Goal: Information Seeking & Learning: Find specific fact

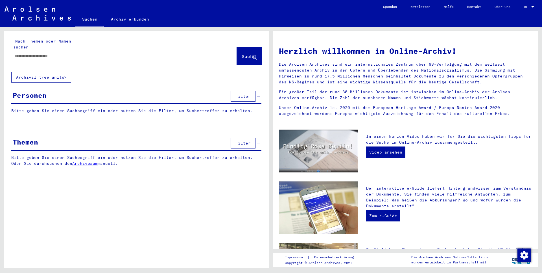
click at [29, 53] on input "text" at bounding box center [117, 56] width 205 height 6
type input "**********"
click at [242, 54] on span "Suche" at bounding box center [249, 57] width 14 height 6
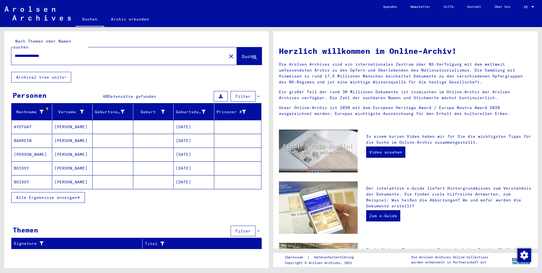
click at [41, 195] on span "Alle Ergebnisse anzeigen" at bounding box center [46, 197] width 61 height 5
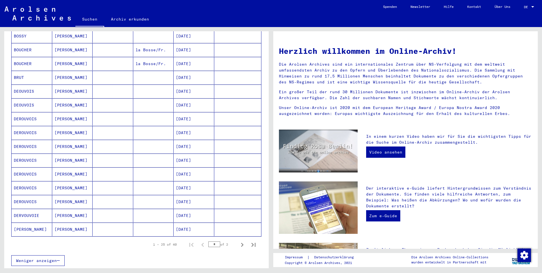
scroll to position [253, 0]
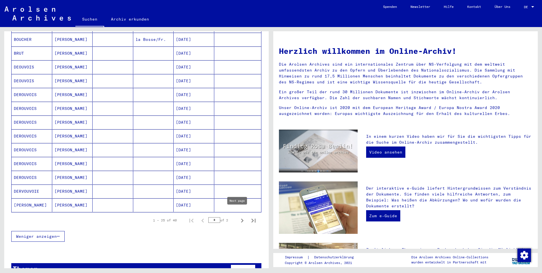
click at [238, 217] on icon "Next page" at bounding box center [242, 221] width 8 height 8
type input "*"
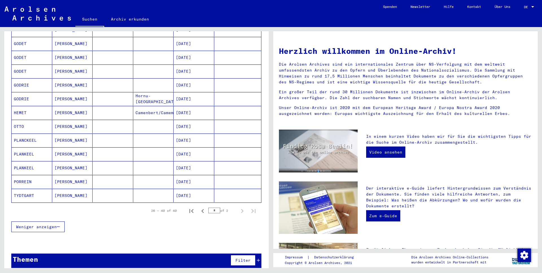
scroll to position [0, 0]
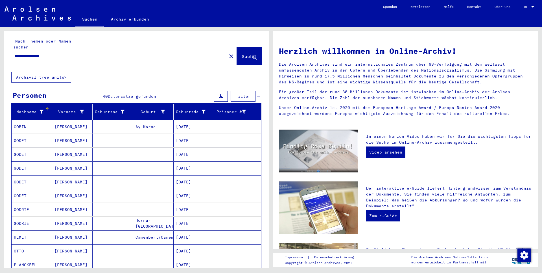
drag, startPoint x: 30, startPoint y: 51, endPoint x: -34, endPoint y: 49, distance: 63.5
click at [0, 49] on html "**********" at bounding box center [271, 136] width 542 height 273
type input "**********"
click at [242, 54] on span "Suche" at bounding box center [249, 57] width 14 height 6
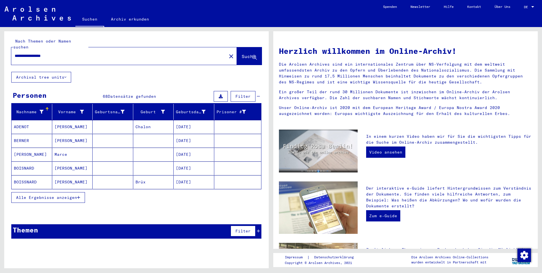
click at [47, 195] on span "Alle Ergebnisse anzeigen" at bounding box center [46, 197] width 61 height 5
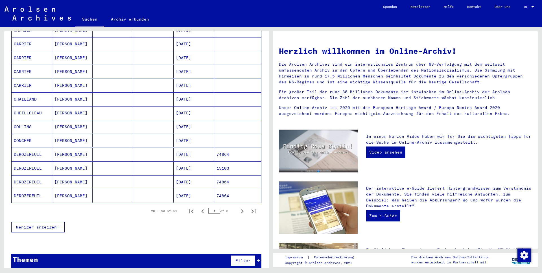
scroll to position [263, 0]
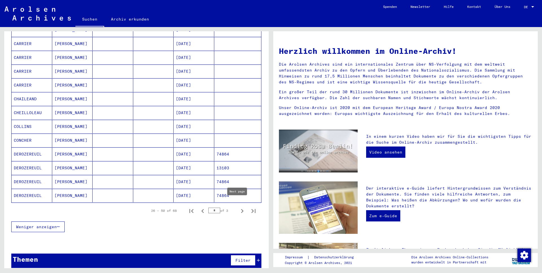
click at [238, 207] on icon "Next page" at bounding box center [242, 211] width 8 height 8
type input "*"
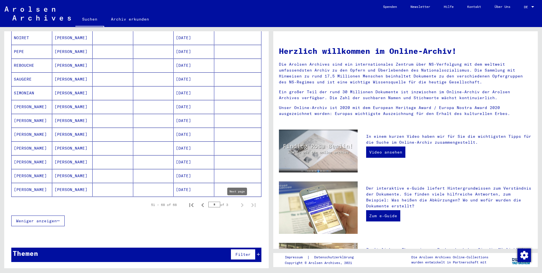
scroll to position [166, 0]
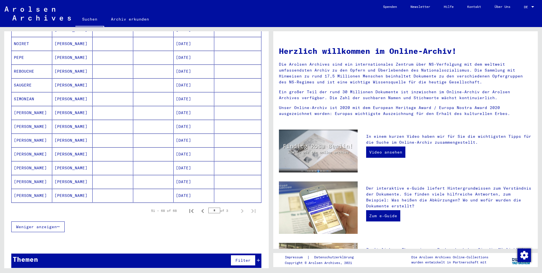
click at [24, 107] on mat-cell "[PERSON_NAME]" at bounding box center [32, 113] width 41 height 14
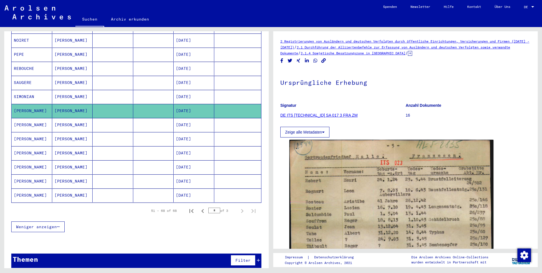
click at [22, 120] on mat-cell "[PERSON_NAME]" at bounding box center [32, 125] width 41 height 14
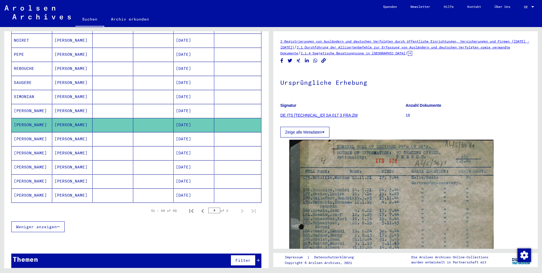
click at [25, 134] on mat-cell "[PERSON_NAME]" at bounding box center [32, 139] width 41 height 14
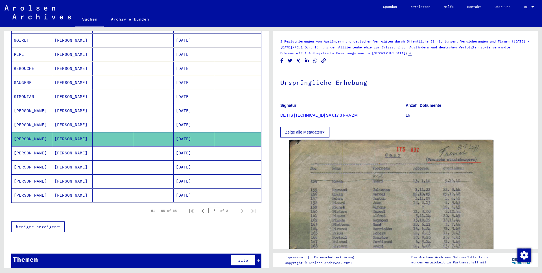
click at [25, 148] on mat-cell "[PERSON_NAME]" at bounding box center [32, 153] width 41 height 14
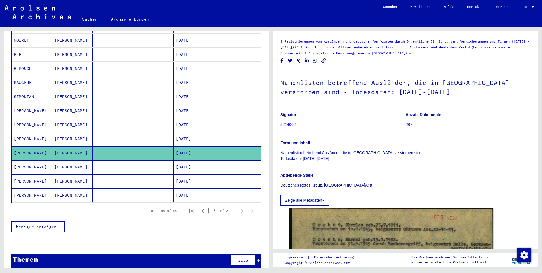
click at [25, 161] on mat-cell "[PERSON_NAME]" at bounding box center [32, 168] width 41 height 14
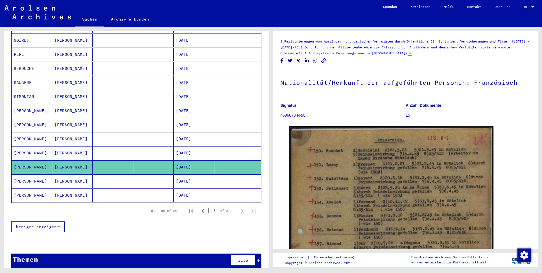
click at [21, 175] on mat-cell "[PERSON_NAME]" at bounding box center [32, 182] width 41 height 14
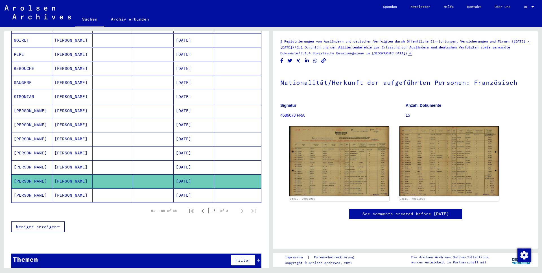
click at [27, 190] on mat-cell "[PERSON_NAME]" at bounding box center [32, 196] width 41 height 14
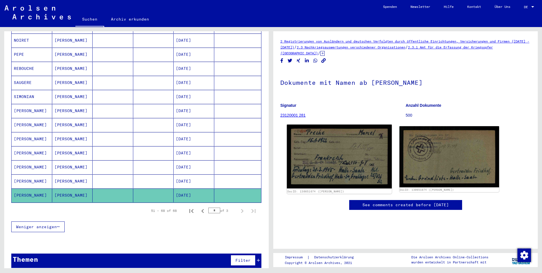
click at [333, 151] on img at bounding box center [339, 157] width 105 height 64
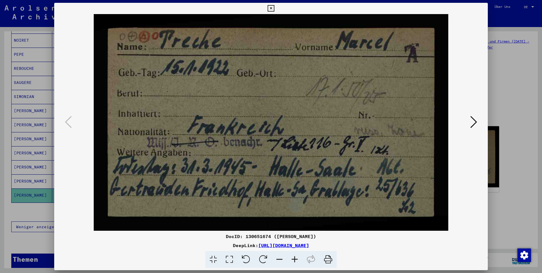
click at [470, 120] on icon at bounding box center [473, 122] width 7 height 14
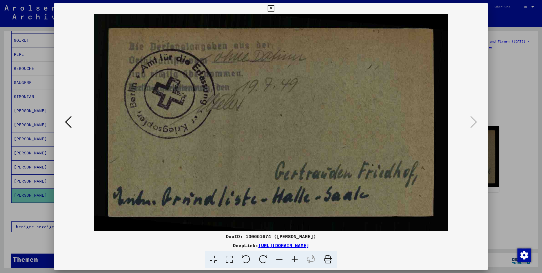
click at [68, 121] on icon at bounding box center [68, 122] width 7 height 14
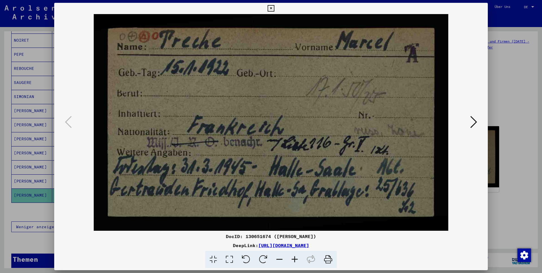
click at [274, 8] on icon at bounding box center [271, 8] width 6 height 7
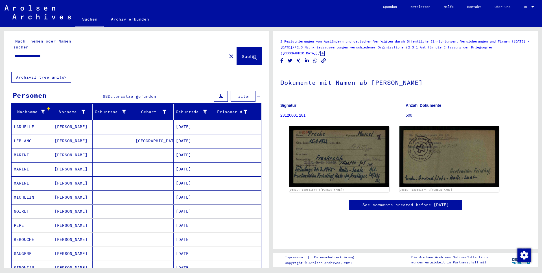
drag, startPoint x: 42, startPoint y: 51, endPoint x: -33, endPoint y: 47, distance: 74.9
click at [0, 47] on html "**********" at bounding box center [271, 136] width 542 height 273
type input "**********"
click at [242, 54] on span "Suche" at bounding box center [249, 57] width 14 height 6
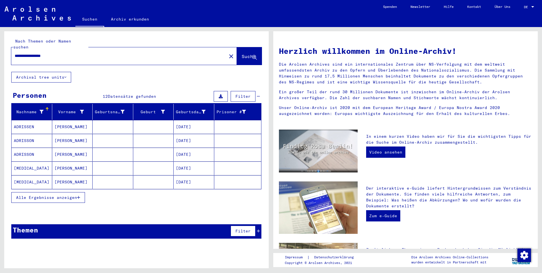
click at [37, 195] on span "Alle Ergebnisse anzeigen" at bounding box center [46, 197] width 61 height 5
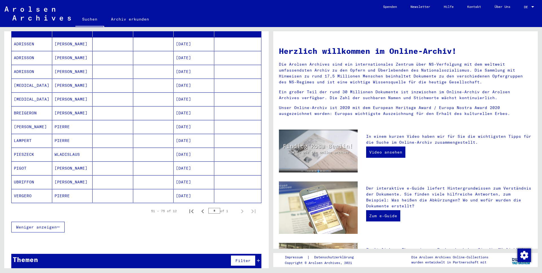
scroll to position [83, 0]
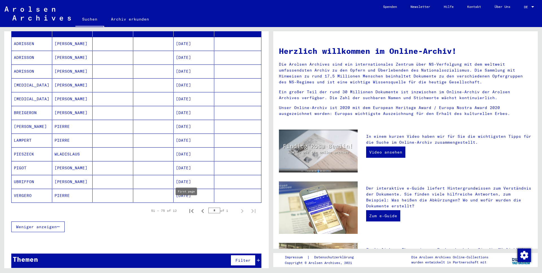
click at [187, 207] on icon "First page" at bounding box center [191, 211] width 8 height 8
type input "*"
click at [27, 178] on mat-cell "UBRIFFON" at bounding box center [32, 182] width 41 height 14
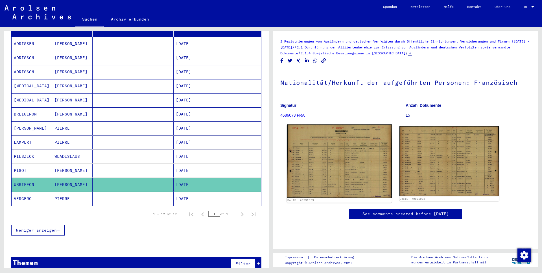
click at [323, 168] on img at bounding box center [339, 162] width 105 height 74
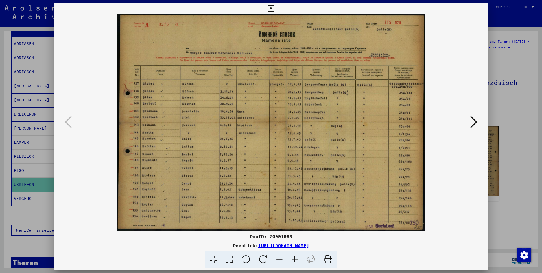
click at [470, 124] on button at bounding box center [473, 123] width 10 height 16
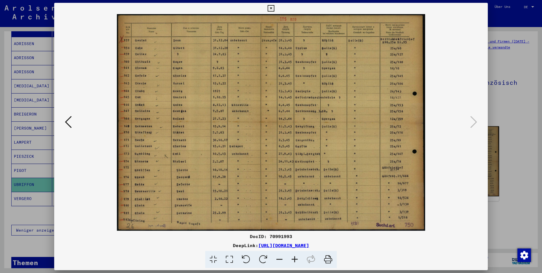
click at [274, 10] on icon at bounding box center [271, 8] width 6 height 7
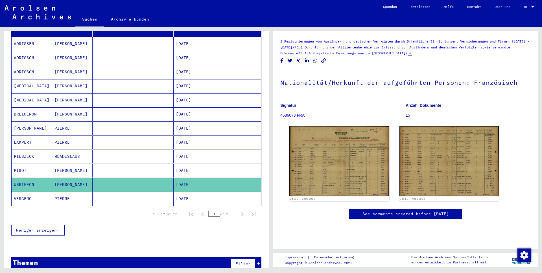
click at [29, 51] on mat-cell "ADRISSON" at bounding box center [32, 58] width 41 height 14
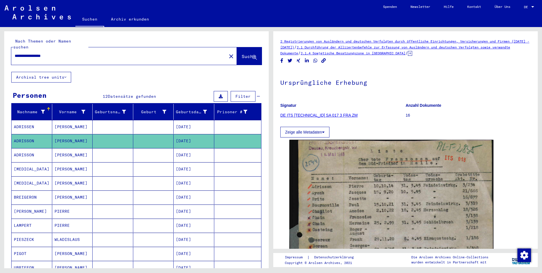
drag, startPoint x: 65, startPoint y: 50, endPoint x: -52, endPoint y: 47, distance: 117.4
click at [0, 47] on html "**********" at bounding box center [271, 136] width 542 height 273
type input "**********"
click at [242, 54] on span "Suche" at bounding box center [249, 57] width 14 height 6
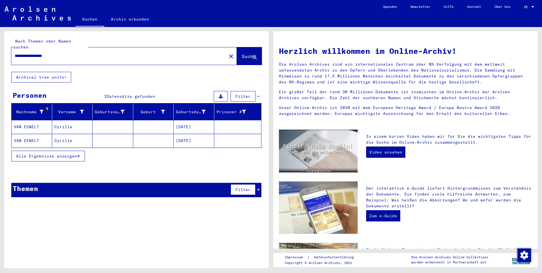
click at [34, 134] on mat-cell "VAN EEWELT" at bounding box center [32, 141] width 41 height 14
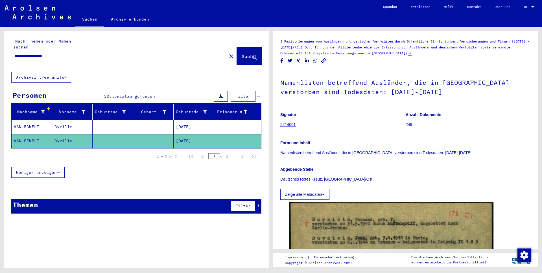
click at [24, 122] on mat-cell "VAN ECWELT" at bounding box center [32, 127] width 41 height 14
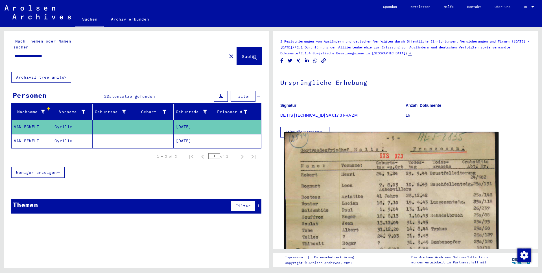
scroll to position [32, 0]
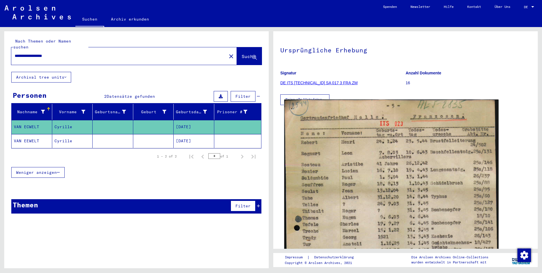
click at [375, 177] on img at bounding box center [391, 262] width 214 height 325
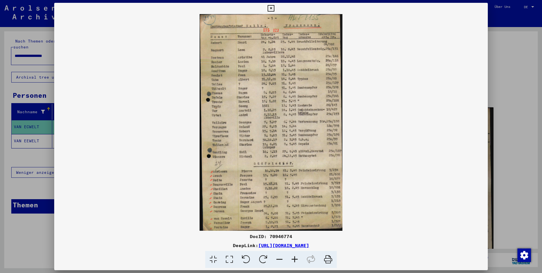
click at [276, 8] on button at bounding box center [271, 8] width 10 height 11
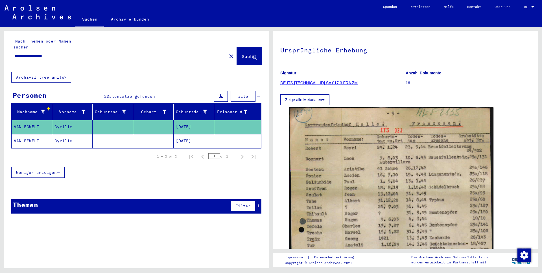
drag, startPoint x: 222, startPoint y: 49, endPoint x: 192, endPoint y: 49, distance: 30.2
click at [228, 53] on mat-icon "close" at bounding box center [231, 56] width 7 height 7
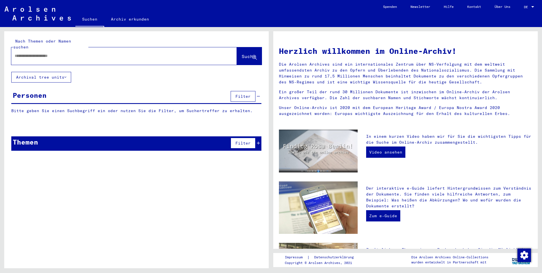
click at [58, 53] on input "text" at bounding box center [117, 56] width 205 height 6
click at [245, 54] on span "Suche" at bounding box center [249, 57] width 14 height 6
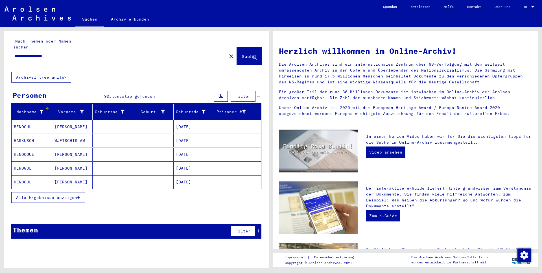
click at [49, 195] on span "Alle Ergebnisse anzeigen" at bounding box center [46, 197] width 61 height 5
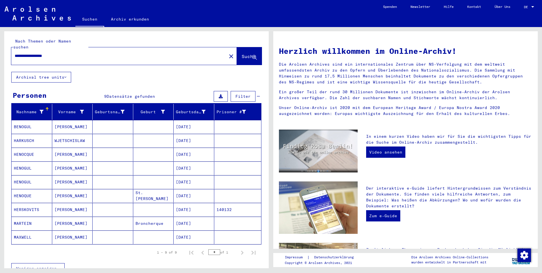
click at [25, 122] on mat-cell "BENOGUL" at bounding box center [32, 127] width 41 height 14
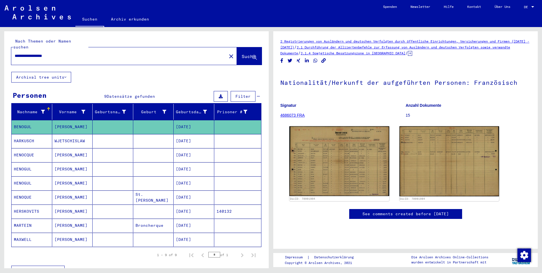
click at [25, 163] on mat-cell "HENOGUL" at bounding box center [32, 170] width 41 height 14
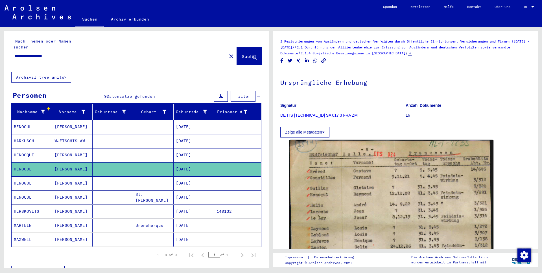
click at [21, 178] on mat-cell "HENOGUL" at bounding box center [32, 184] width 41 height 14
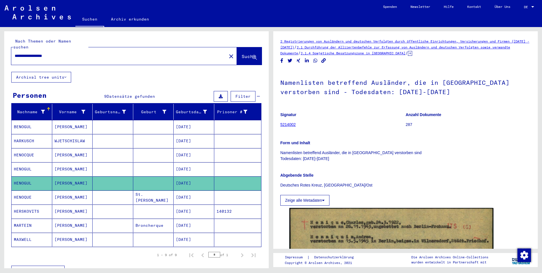
scroll to position [36, 0]
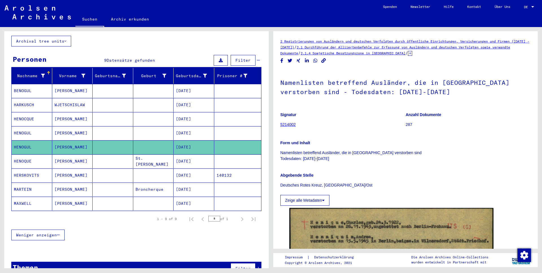
click at [25, 159] on mat-cell "HENOQUE" at bounding box center [32, 162] width 41 height 14
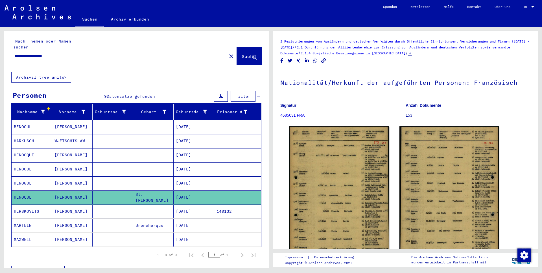
drag, startPoint x: 75, startPoint y: 52, endPoint x: -58, endPoint y: 38, distance: 133.1
click at [0, 38] on html "**********" at bounding box center [271, 136] width 542 height 273
click at [243, 54] on span "Suche" at bounding box center [249, 57] width 14 height 6
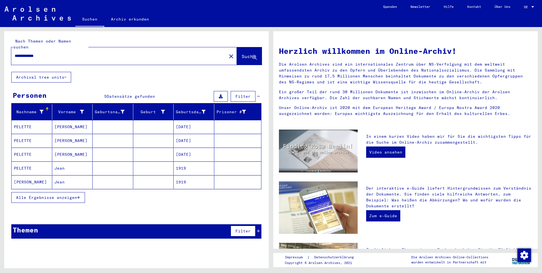
click at [47, 195] on span "Alle Ergebnisse anzeigen" at bounding box center [46, 197] width 61 height 5
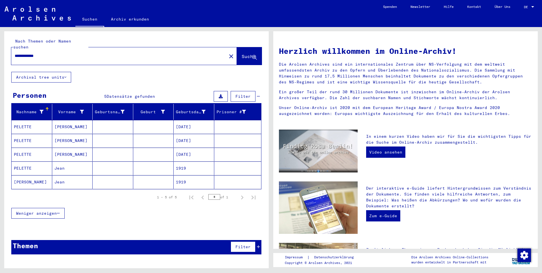
click at [23, 120] on mat-cell "PELETTE" at bounding box center [32, 127] width 41 height 14
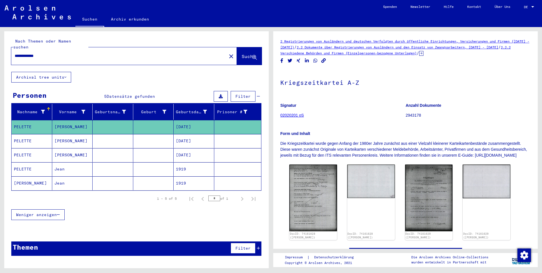
drag, startPoint x: 41, startPoint y: 50, endPoint x: -32, endPoint y: 51, distance: 73.1
click at [0, 51] on html "**********" at bounding box center [271, 136] width 542 height 273
type input "**********"
click at [242, 54] on span "Suche" at bounding box center [249, 57] width 14 height 6
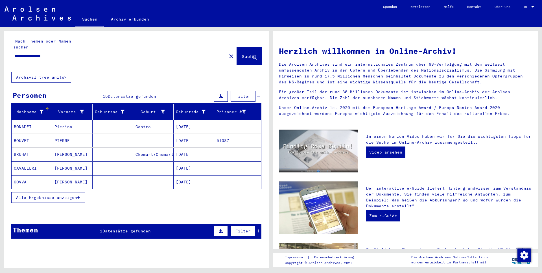
click at [38, 195] on span "Alle Ergebnisse anzeigen" at bounding box center [46, 197] width 61 height 5
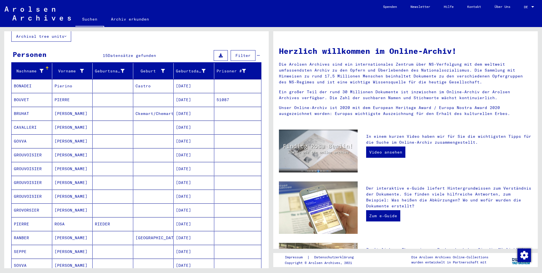
scroll to position [36, 0]
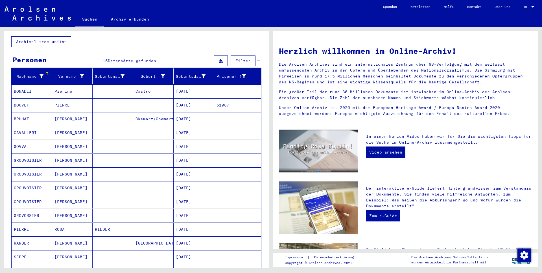
click at [24, 141] on mat-cell "GOVVA" at bounding box center [32, 147] width 41 height 14
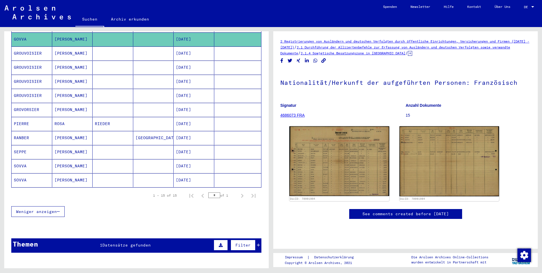
scroll to position [144, 0]
click at [21, 159] on mat-cell "SOVVA" at bounding box center [32, 166] width 41 height 14
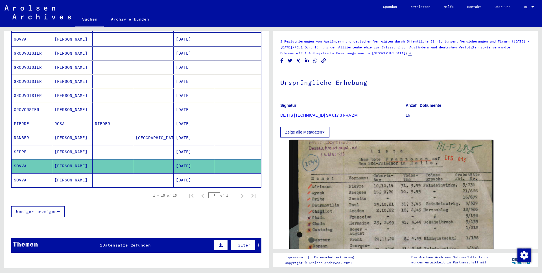
click at [23, 175] on mat-cell "SOVVA" at bounding box center [32, 181] width 41 height 14
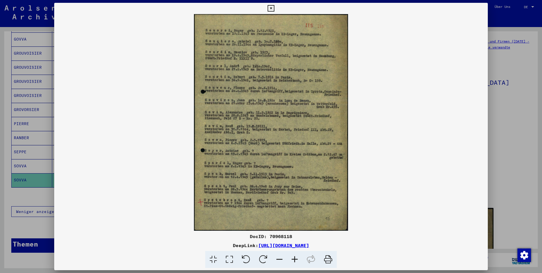
click at [294, 260] on icon at bounding box center [294, 259] width 15 height 17
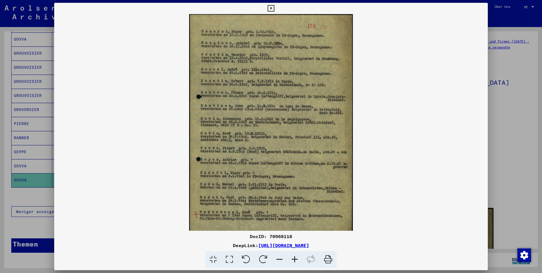
click at [295, 260] on icon at bounding box center [294, 259] width 15 height 17
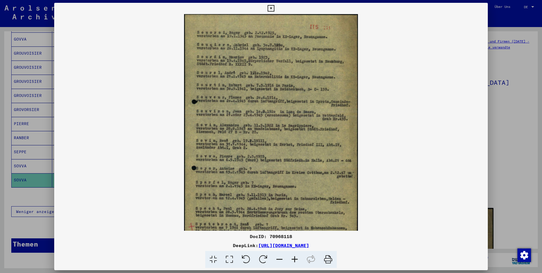
click at [295, 260] on icon at bounding box center [294, 259] width 15 height 17
click at [296, 260] on icon at bounding box center [294, 259] width 15 height 17
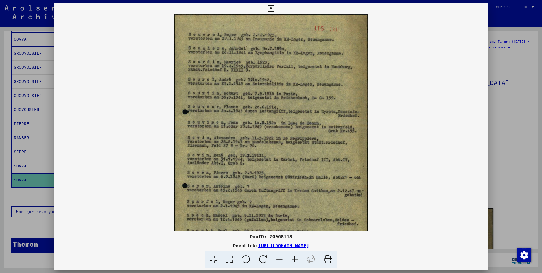
click at [296, 259] on icon at bounding box center [294, 259] width 15 height 17
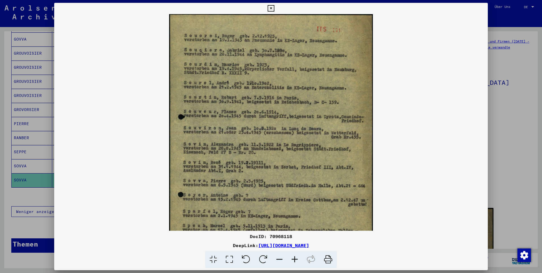
click at [296, 259] on icon at bounding box center [294, 259] width 15 height 17
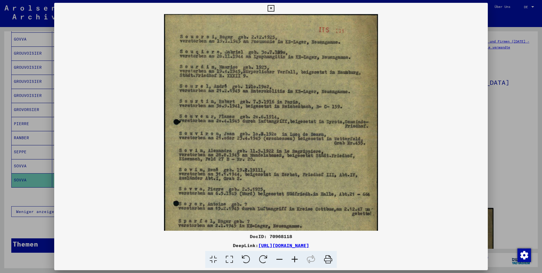
click at [274, 8] on icon at bounding box center [271, 8] width 6 height 7
